Goal: Transaction & Acquisition: Purchase product/service

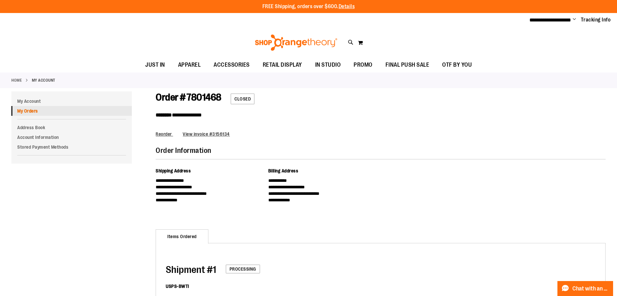
click at [24, 115] on link "My Orders" at bounding box center [71, 111] width 121 height 10
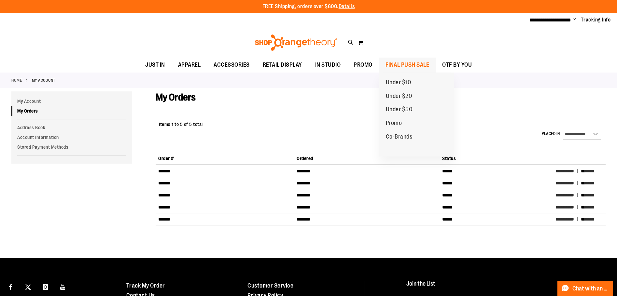
click at [399, 61] on span "FINAL PUSH SALE" at bounding box center [408, 65] width 44 height 15
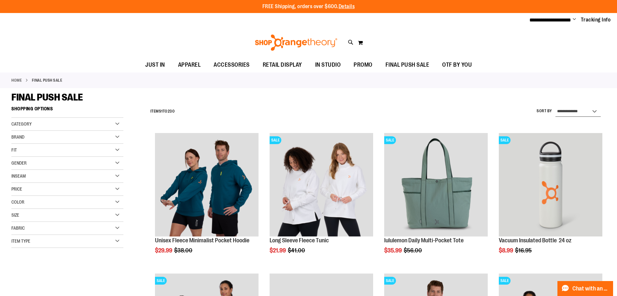
click at [597, 110] on select "**********" at bounding box center [578, 112] width 45 height 10
select select "*********"
click at [556, 107] on select "**********" at bounding box center [578, 112] width 45 height 10
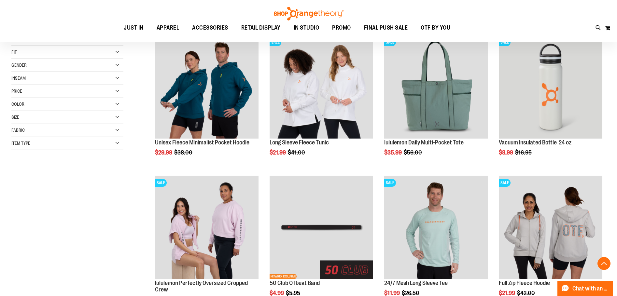
scroll to position [103, 0]
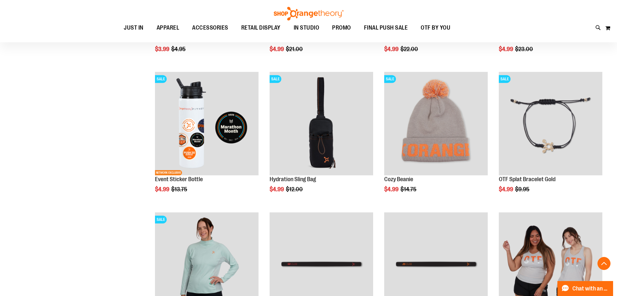
scroll to position [627, 0]
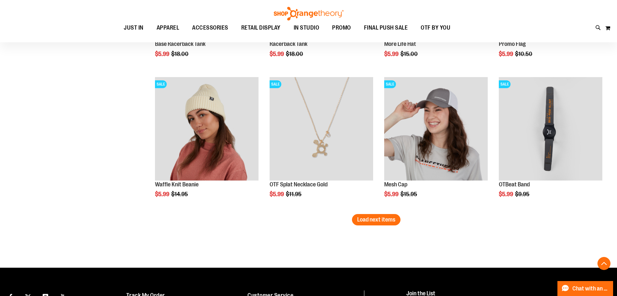
scroll to position [1181, 0]
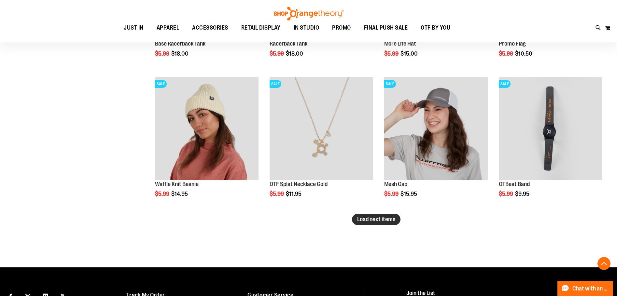
click at [376, 220] on span "Load next items" at bounding box center [376, 219] width 38 height 7
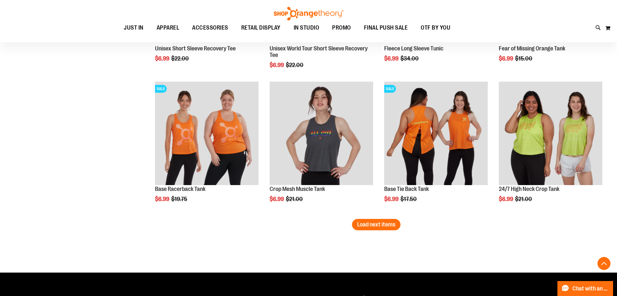
scroll to position [1605, 0]
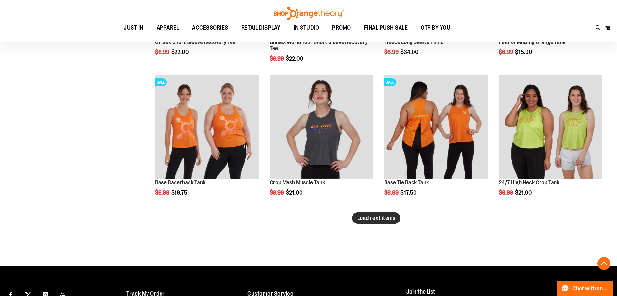
click at [378, 216] on span "Load next items" at bounding box center [376, 218] width 38 height 7
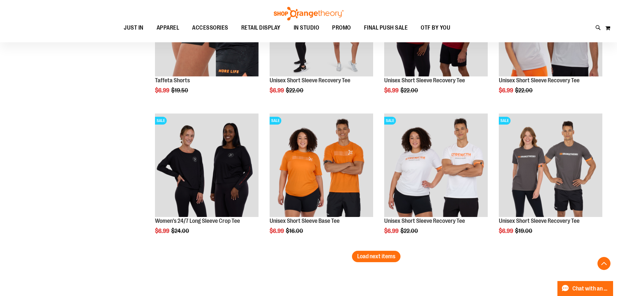
scroll to position [1996, 0]
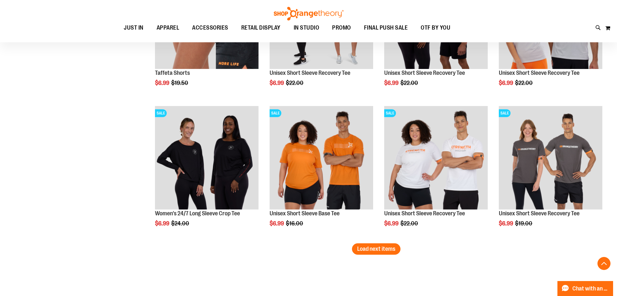
click at [371, 248] on span "Load next items" at bounding box center [376, 249] width 38 height 7
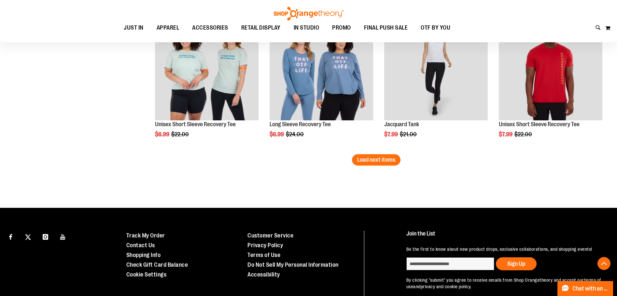
scroll to position [2517, 0]
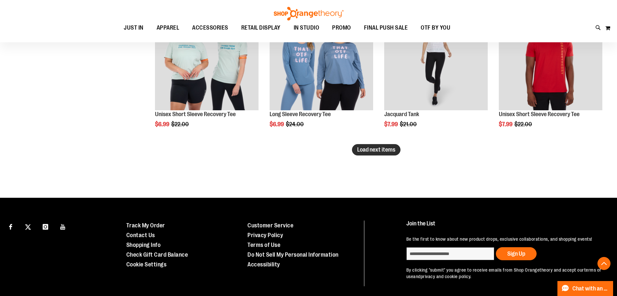
click at [383, 146] on button "Load next items" at bounding box center [376, 149] width 49 height 11
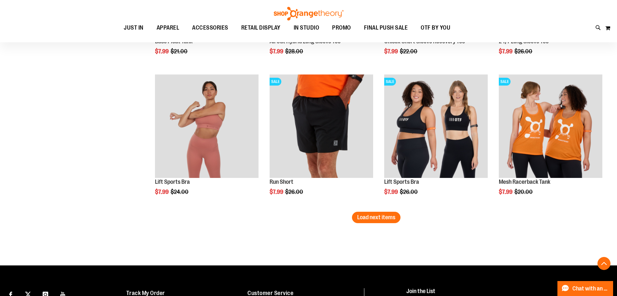
scroll to position [2875, 0]
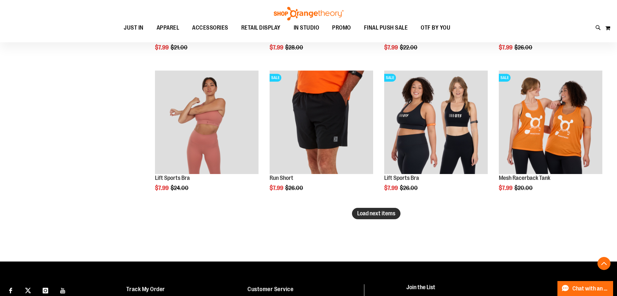
click at [391, 216] on span "Load next items" at bounding box center [376, 213] width 38 height 7
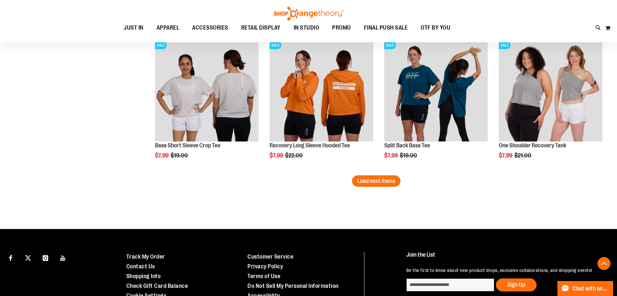
scroll to position [3332, 0]
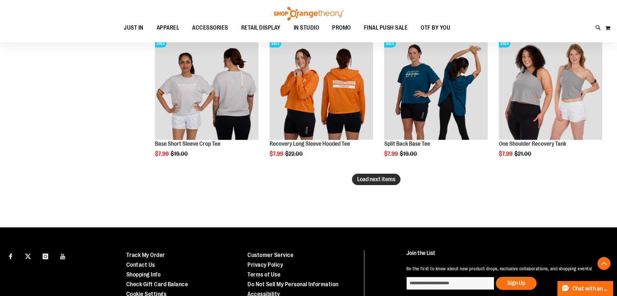
click at [378, 179] on span "Load next items" at bounding box center [376, 179] width 38 height 7
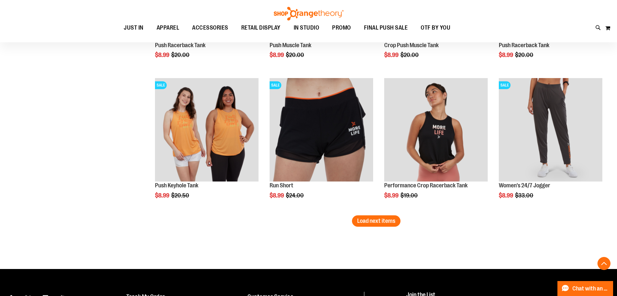
scroll to position [3722, 0]
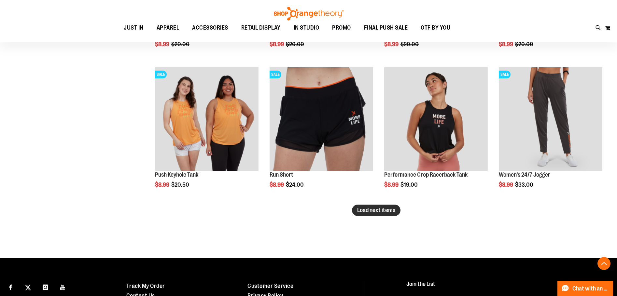
click at [374, 209] on span "Load next items" at bounding box center [376, 210] width 38 height 7
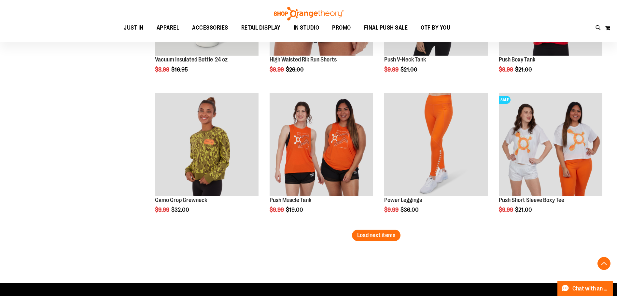
scroll to position [4146, 0]
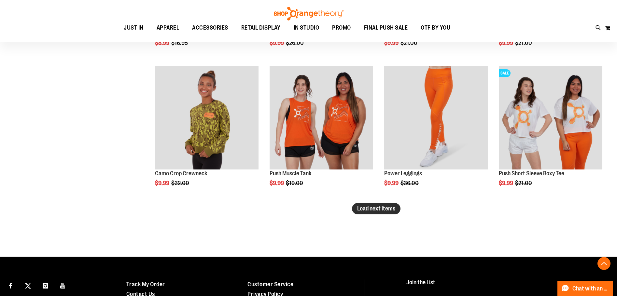
click at [371, 211] on span "Load next items" at bounding box center [376, 209] width 38 height 7
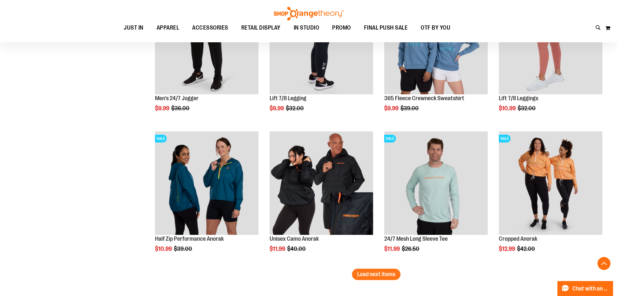
scroll to position [4504, 0]
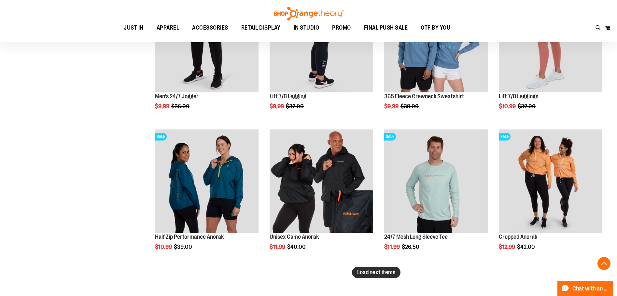
click at [356, 271] on button "Load next items" at bounding box center [376, 272] width 49 height 11
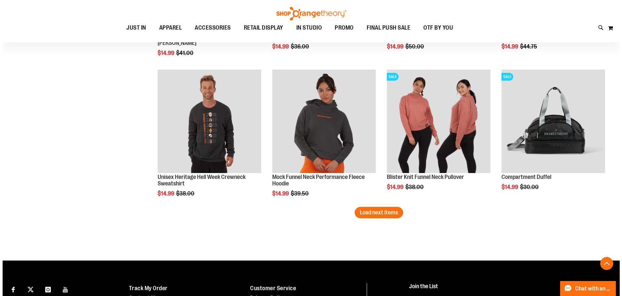
scroll to position [4993, 0]
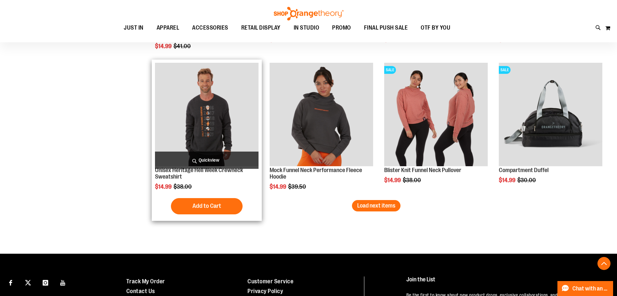
click at [202, 160] on span "Quickview" at bounding box center [207, 160] width 104 height 17
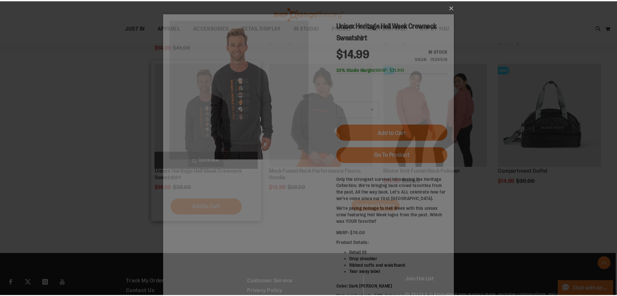
scroll to position [0, 0]
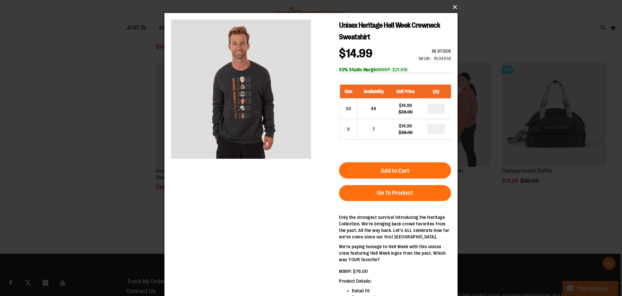
click at [455, 5] on button "×" at bounding box center [312, 7] width 293 height 14
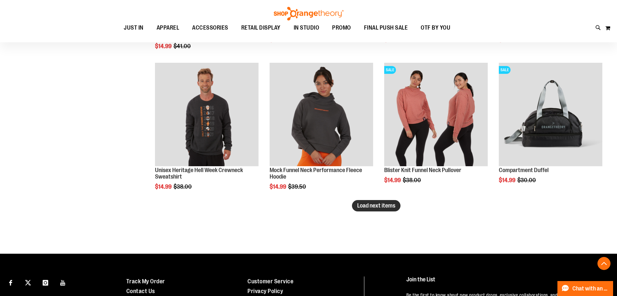
click at [365, 204] on span "Load next items" at bounding box center [376, 206] width 38 height 7
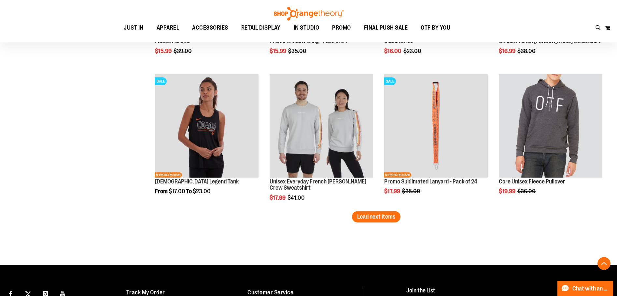
scroll to position [5417, 0]
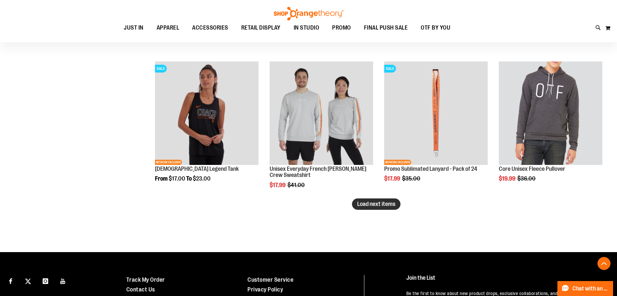
click at [377, 204] on span "Load next items" at bounding box center [376, 204] width 38 height 7
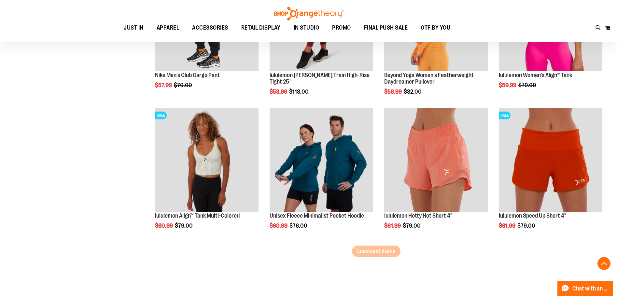
scroll to position [5808, 0]
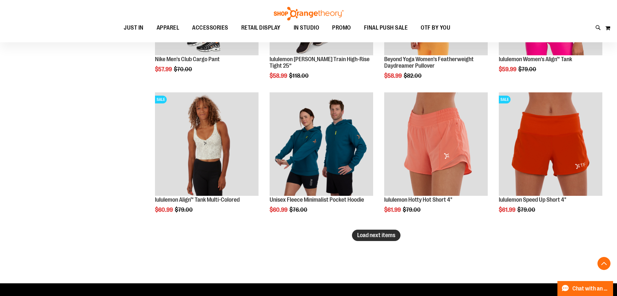
click at [361, 233] on span "Load next items" at bounding box center [376, 235] width 38 height 7
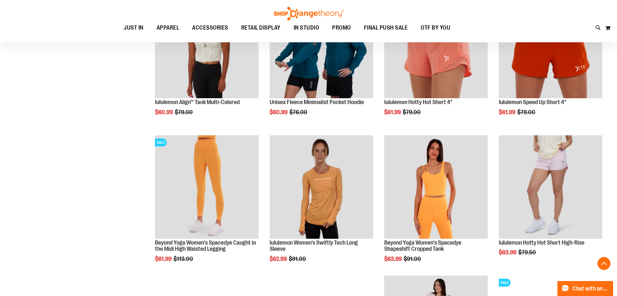
scroll to position [5873, 0]
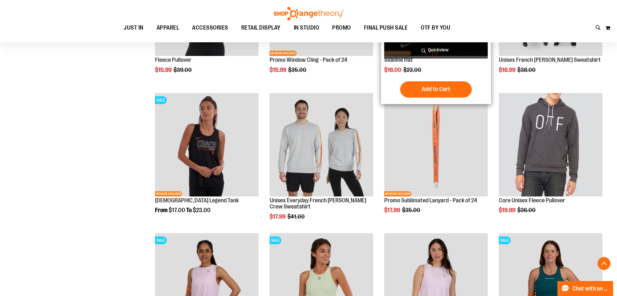
scroll to position [5384, 0]
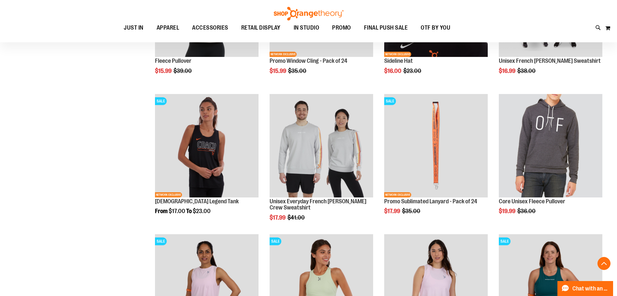
click at [303, 14] on img at bounding box center [309, 14] width 72 height 14
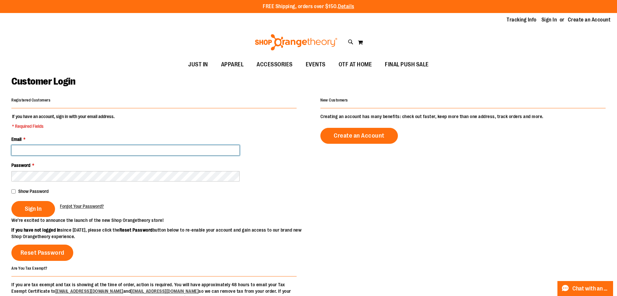
click at [99, 151] on input "Email *" at bounding box center [125, 150] width 228 height 10
type input "**********"
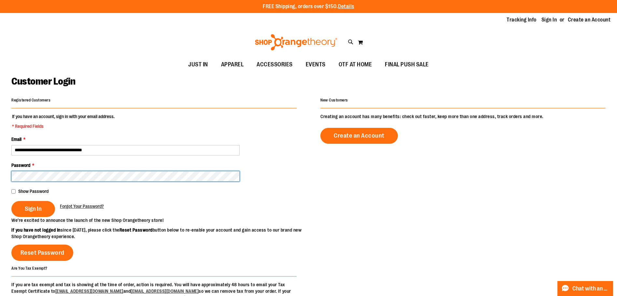
click at [11, 201] on button "Sign In" at bounding box center [33, 209] width 44 height 16
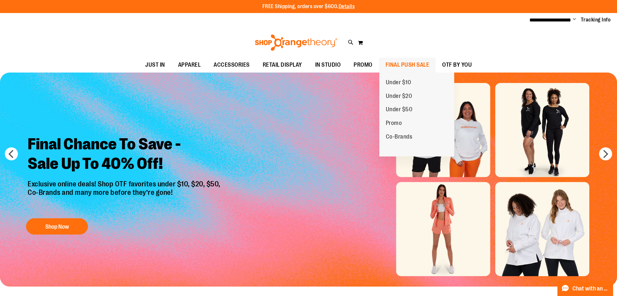
click at [421, 64] on span "FINAL PUSH SALE" at bounding box center [408, 65] width 44 height 15
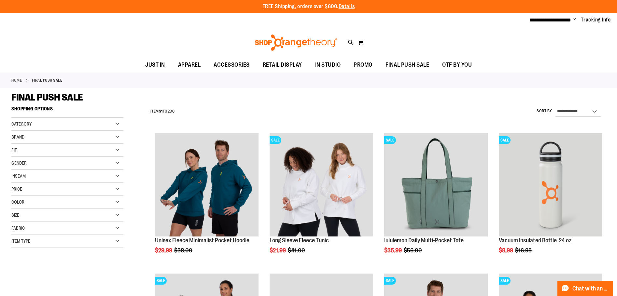
click at [133, 22] on div "**********" at bounding box center [308, 20] width 617 height 14
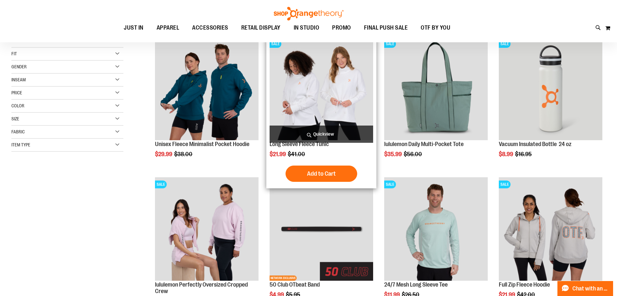
scroll to position [97, 0]
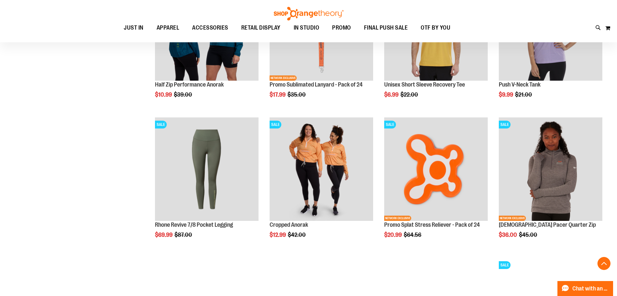
scroll to position [586, 0]
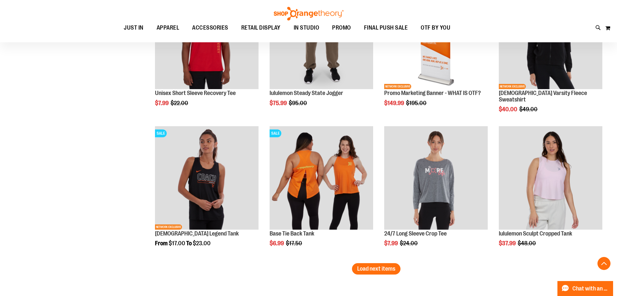
scroll to position [1140, 0]
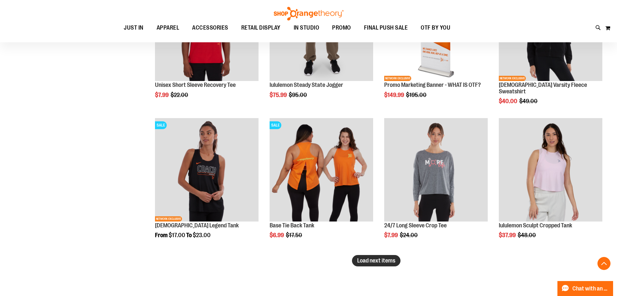
click at [374, 259] on span "Load next items" at bounding box center [376, 261] width 38 height 7
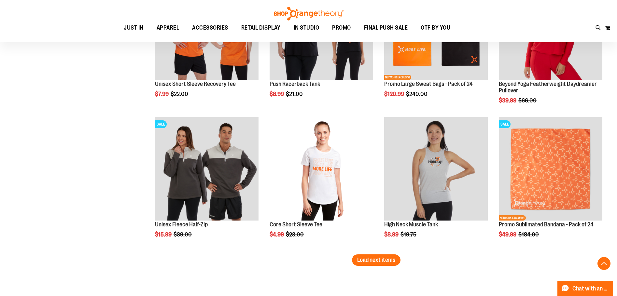
scroll to position [1596, 0]
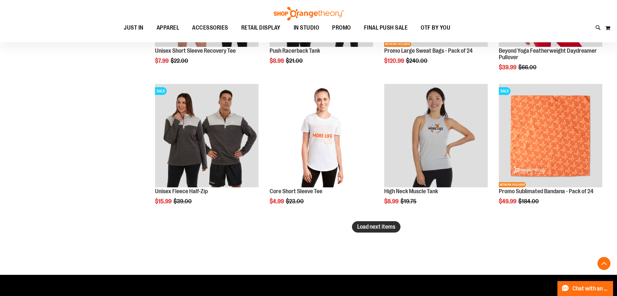
click at [366, 232] on button "Load next items" at bounding box center [376, 227] width 49 height 11
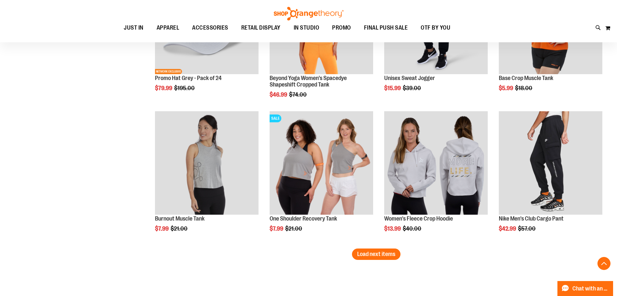
scroll to position [2020, 0]
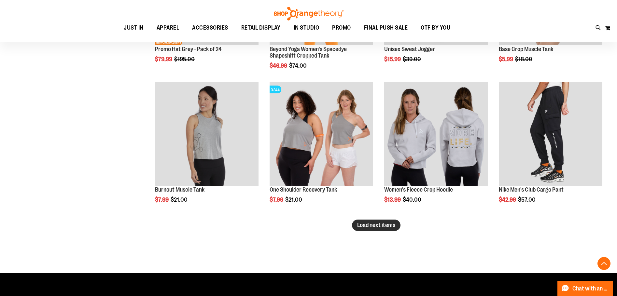
click at [362, 224] on span "Load next items" at bounding box center [376, 225] width 38 height 7
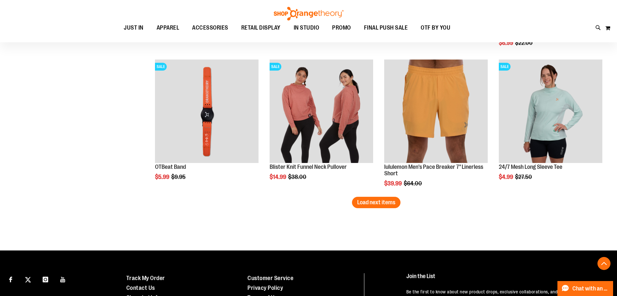
scroll to position [2476, 0]
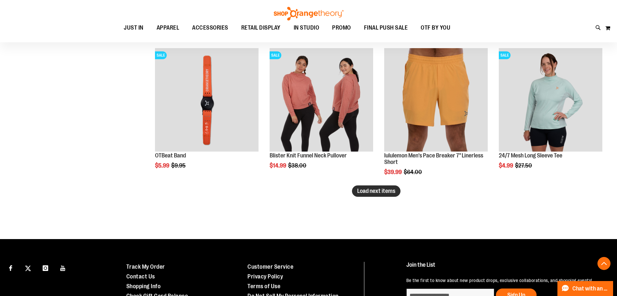
click at [383, 190] on span "Load next items" at bounding box center [376, 191] width 38 height 7
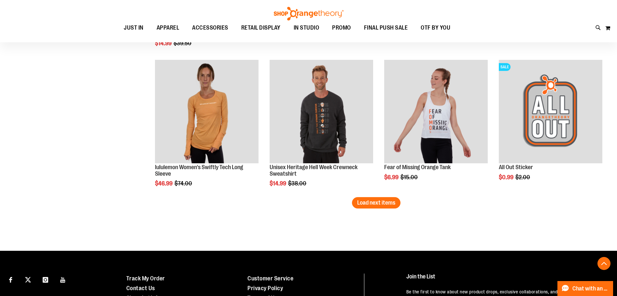
scroll to position [2899, 0]
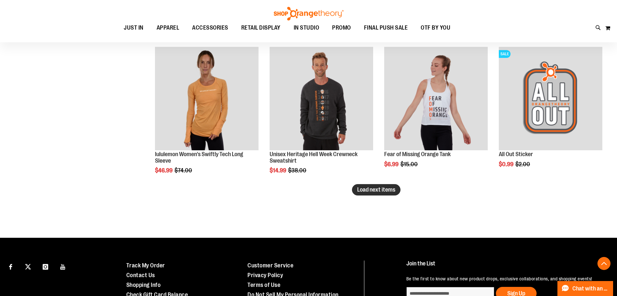
click at [393, 194] on button "Load next items" at bounding box center [376, 189] width 49 height 11
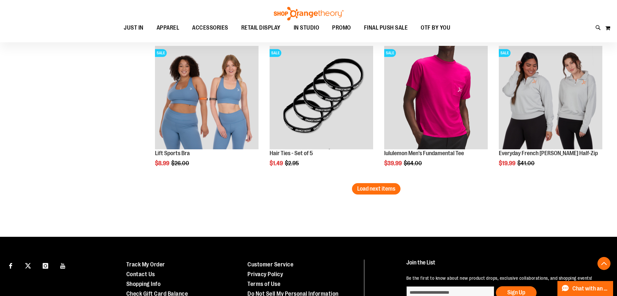
scroll to position [3323, 0]
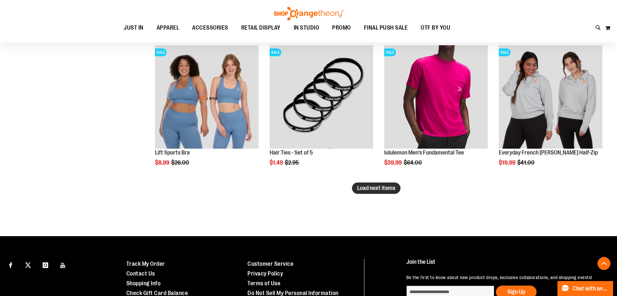
click at [358, 190] on span "Load next items" at bounding box center [376, 188] width 38 height 7
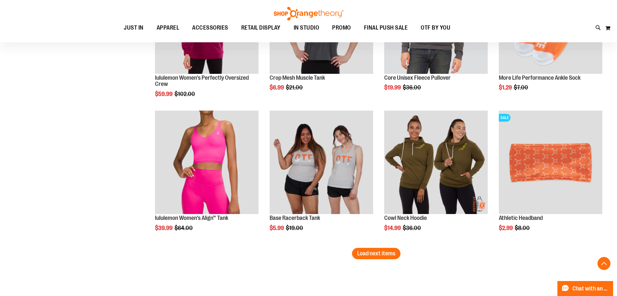
scroll to position [3681, 0]
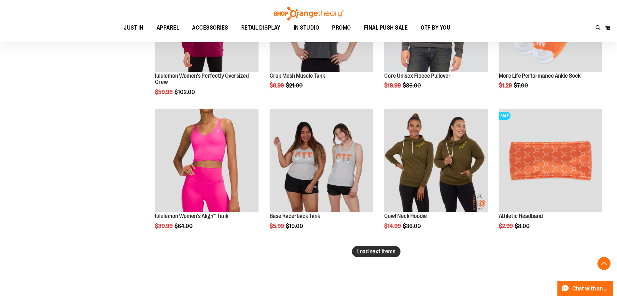
click at [374, 254] on span "Load next items" at bounding box center [376, 252] width 38 height 7
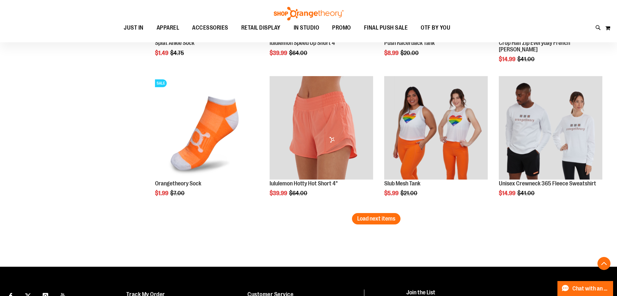
scroll to position [4137, 0]
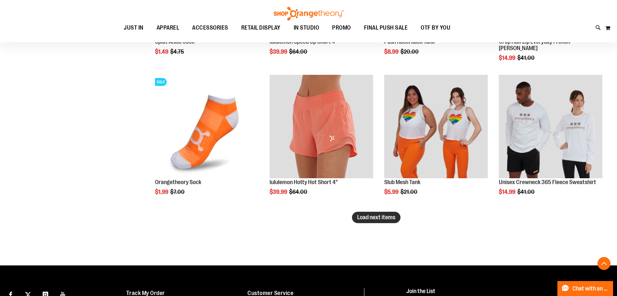
click at [373, 218] on span "Load next items" at bounding box center [376, 217] width 38 height 7
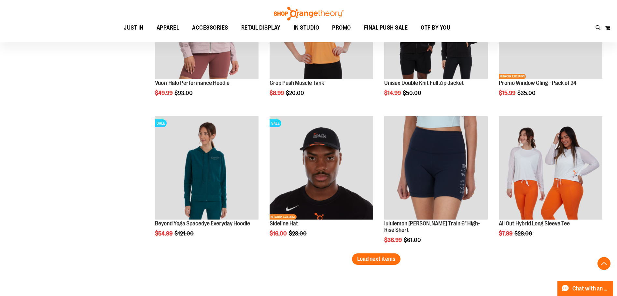
scroll to position [4528, 0]
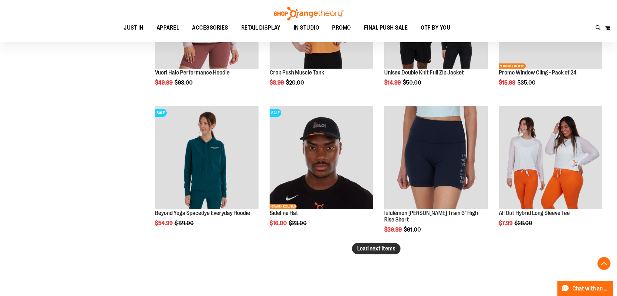
click at [392, 252] on span "Load next items" at bounding box center [376, 249] width 38 height 7
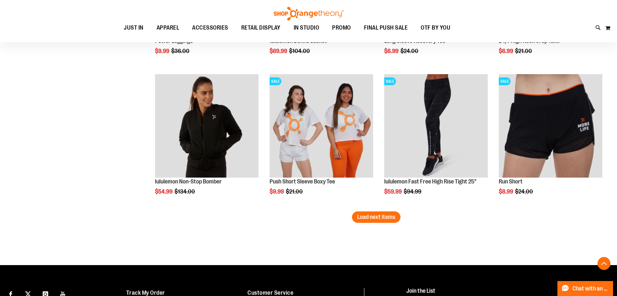
scroll to position [4984, 0]
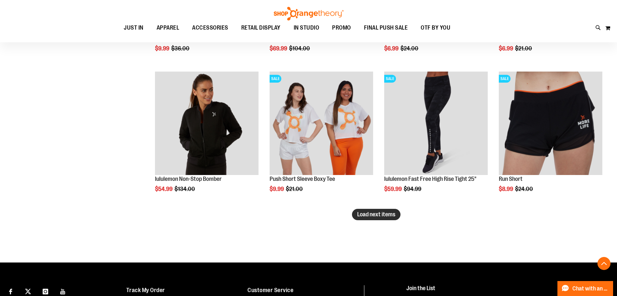
click at [388, 217] on span "Load next items" at bounding box center [376, 214] width 38 height 7
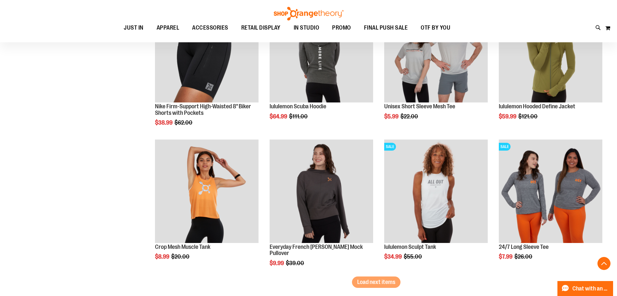
scroll to position [5343, 0]
